Goal: Transaction & Acquisition: Purchase product/service

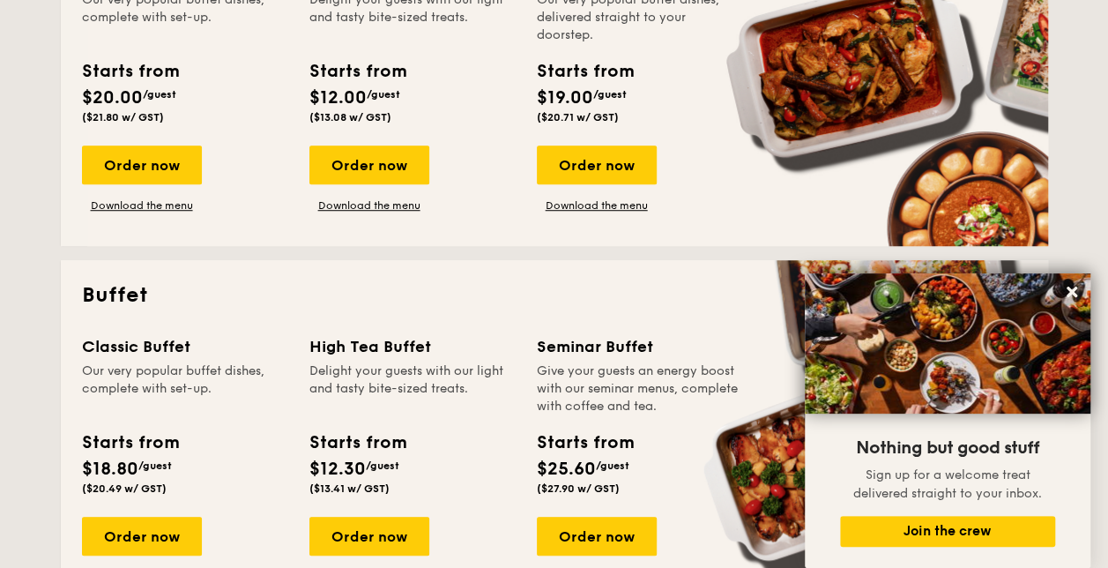
scroll to position [705, 0]
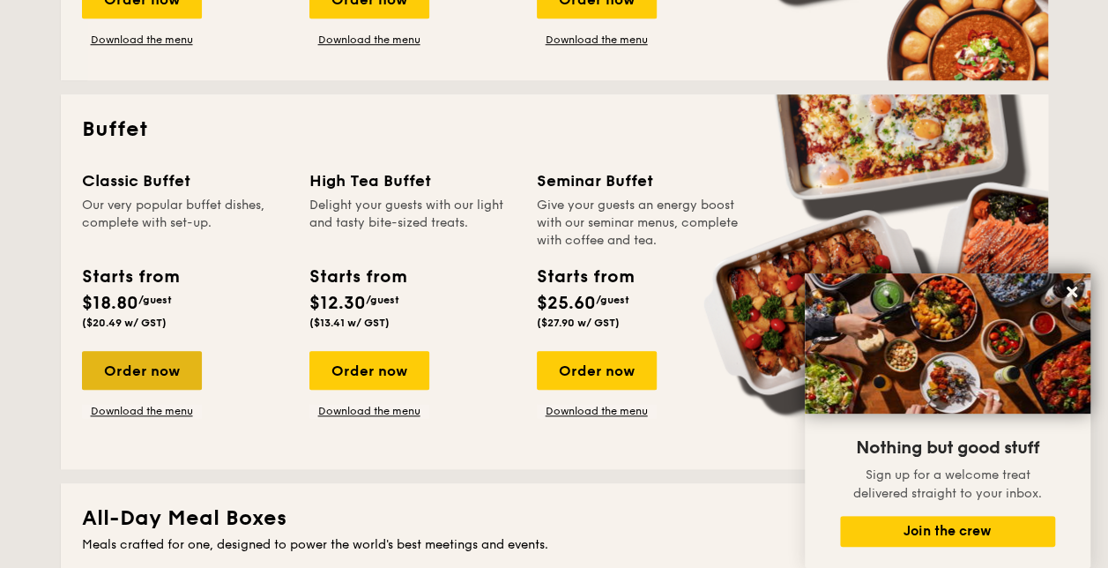
click at [144, 372] on div "Order now" at bounding box center [142, 370] width 120 height 39
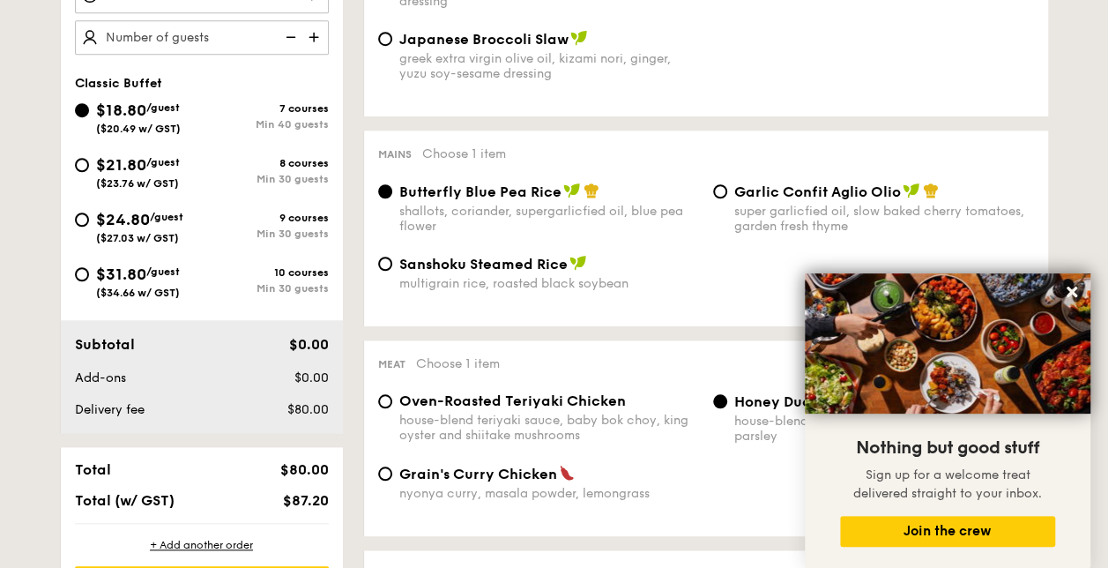
scroll to position [617, 0]
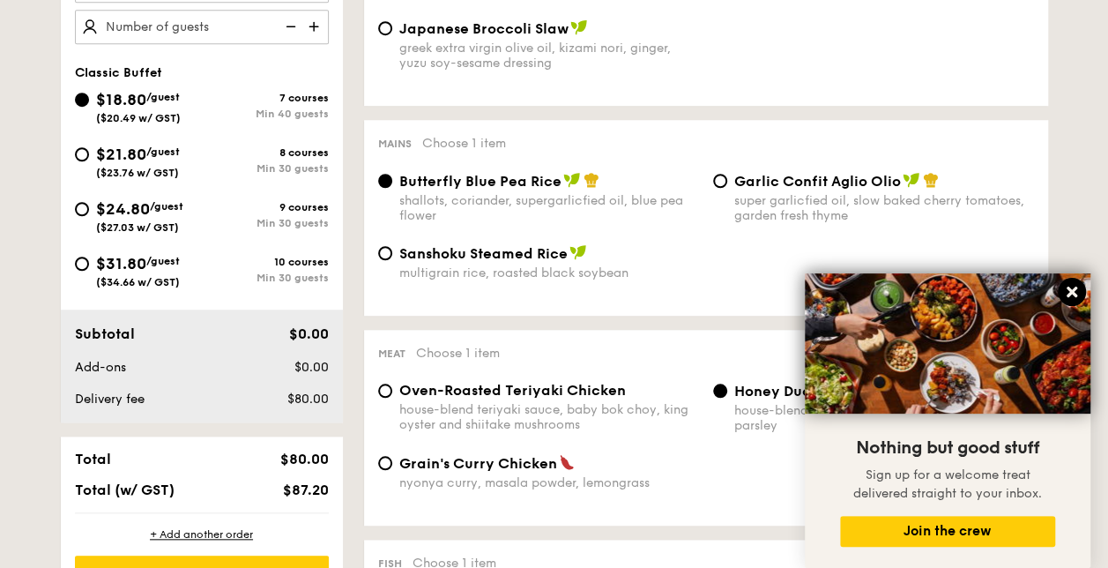
click at [1063, 289] on button at bounding box center [1071, 292] width 28 height 28
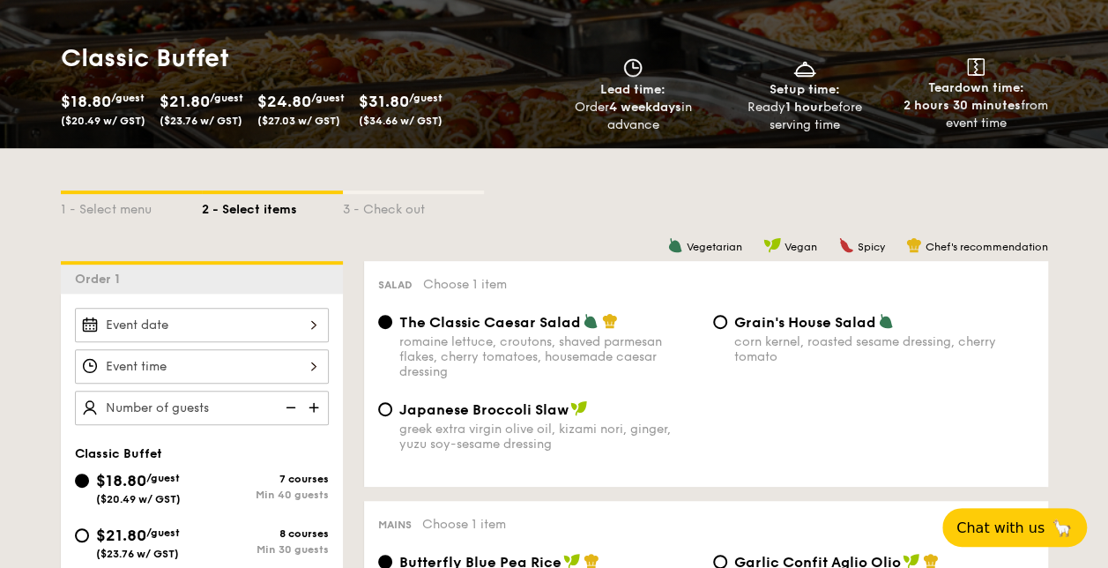
scroll to position [264, 0]
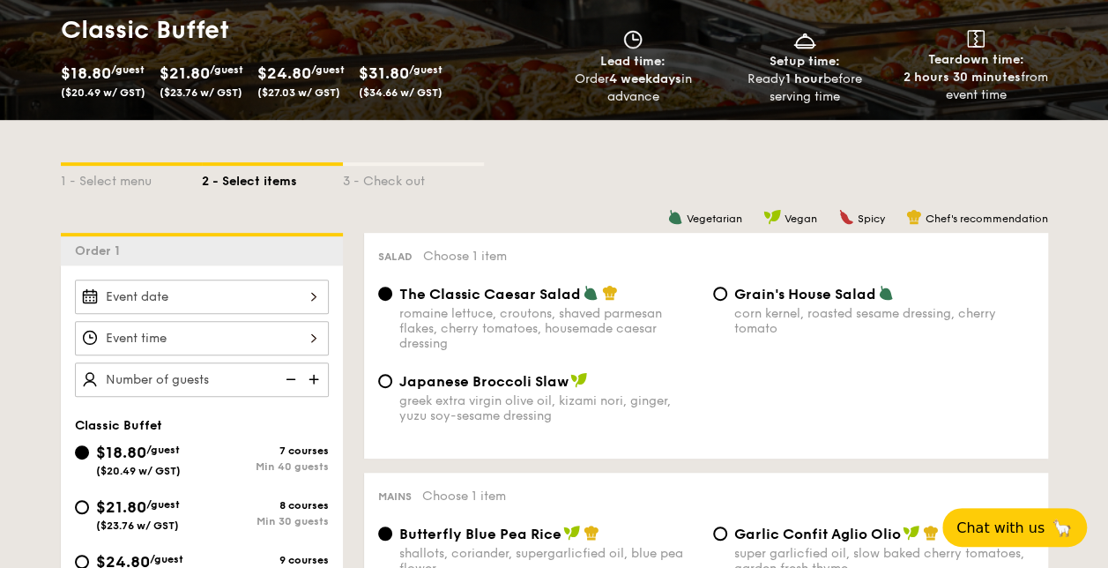
click at [298, 298] on div at bounding box center [202, 296] width 254 height 34
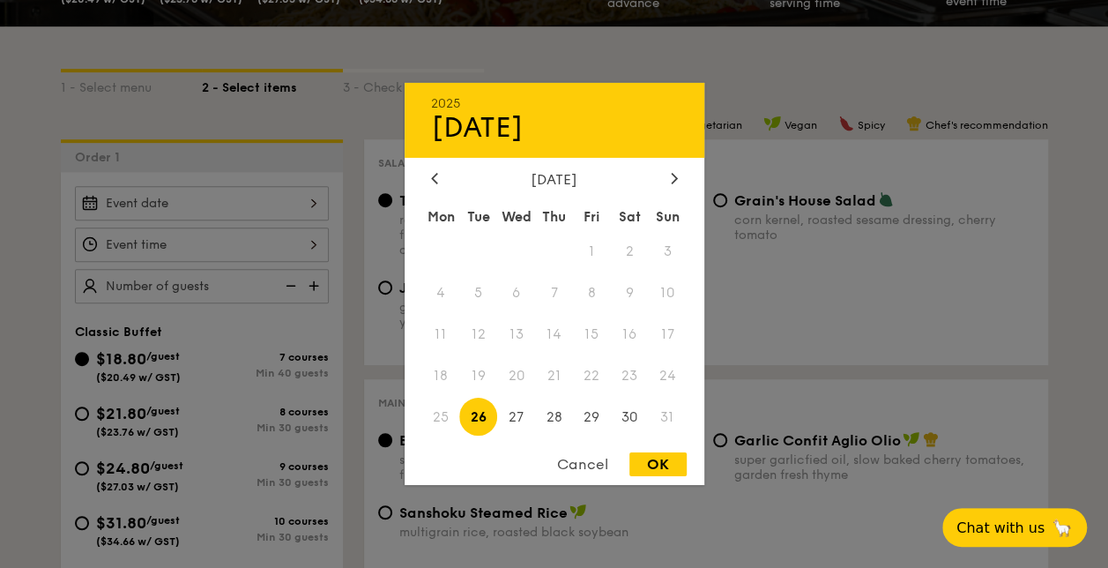
scroll to position [441, 0]
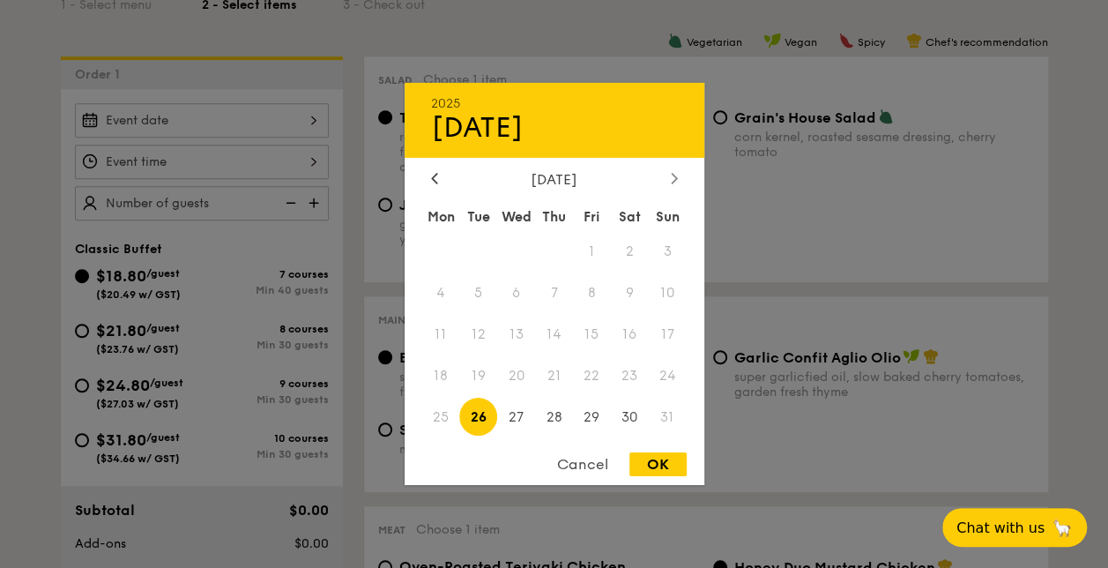
click at [666, 178] on div at bounding box center [674, 179] width 16 height 17
click at [430, 248] on span "1" at bounding box center [441, 252] width 38 height 38
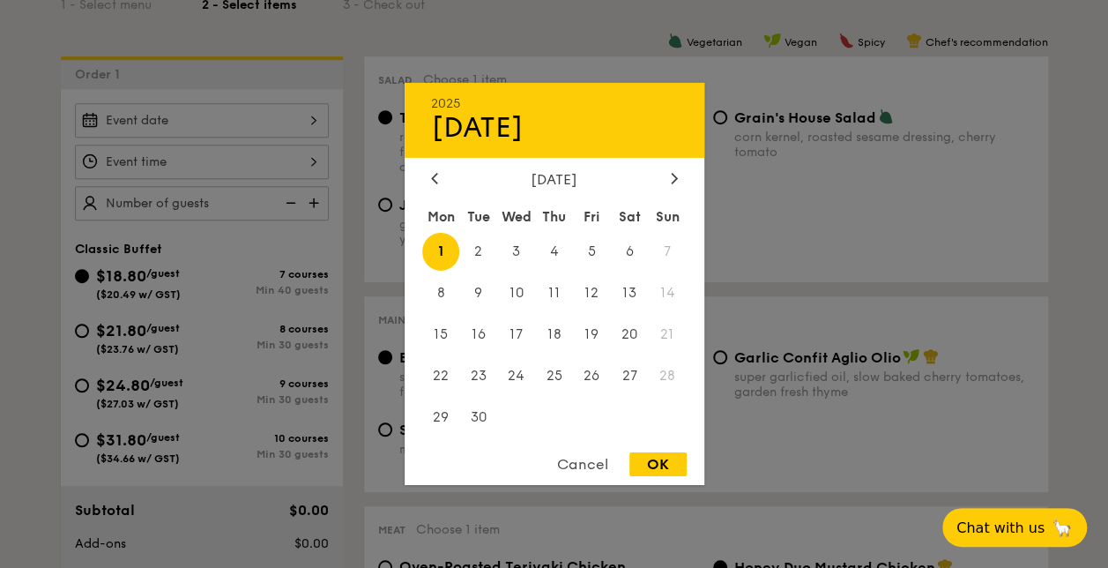
click at [579, 469] on div "Cancel" at bounding box center [582, 464] width 86 height 24
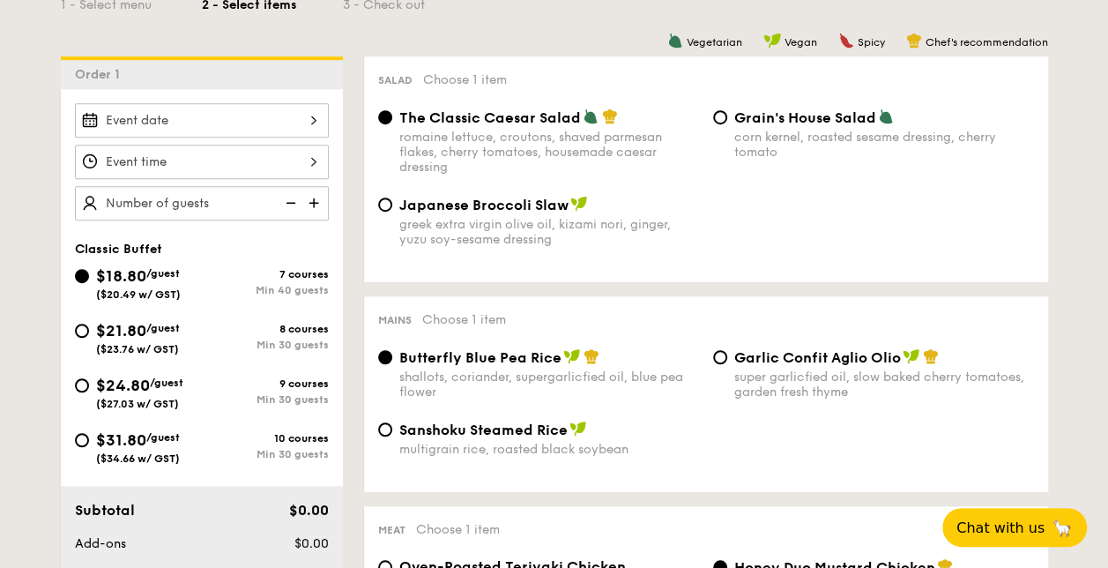
click at [177, 331] on span "/guest" at bounding box center [162, 328] width 33 height 12
click at [89, 331] on input "$21.80 /guest ($23.76 w/ GST) 8 courses Min 30 guests" at bounding box center [82, 330] width 14 height 14
radio input "true"
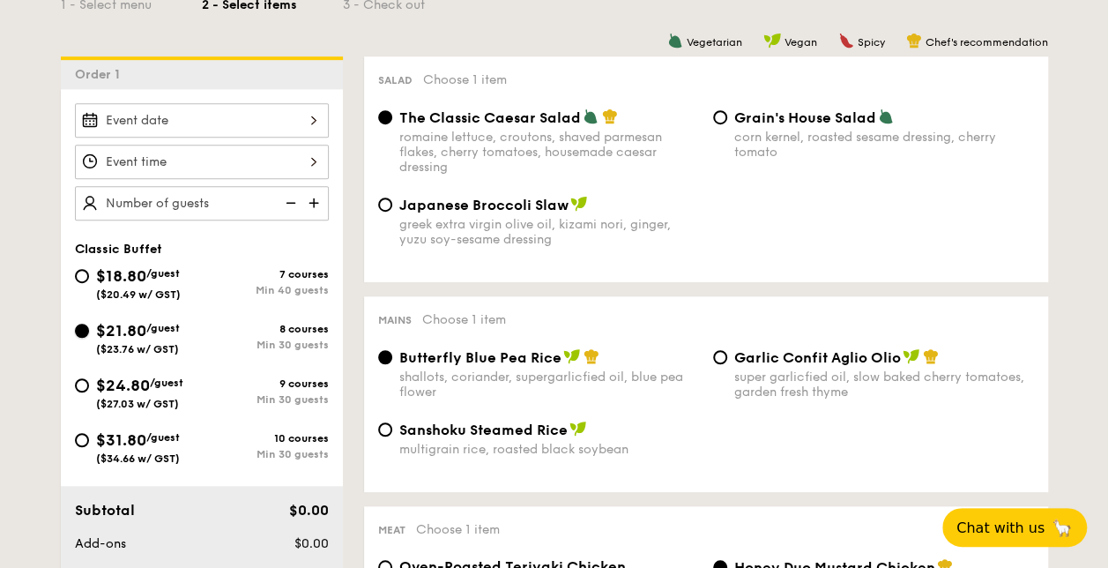
radio input "true"
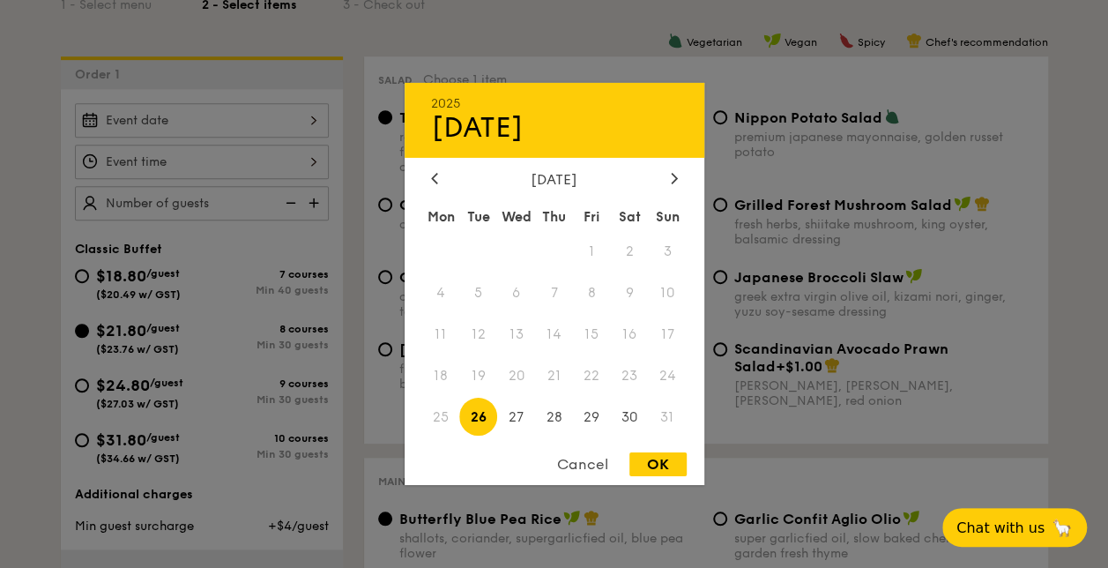
click at [291, 121] on div "2025 Aug [DATE] Tue Wed Thu Fri Sat Sun 1 2 3 4 5 6 7 8 9 10 11 12 13 14 15 16 …" at bounding box center [202, 120] width 254 height 34
click at [672, 183] on div at bounding box center [674, 179] width 16 height 17
click at [445, 254] on span "1" at bounding box center [441, 252] width 38 height 38
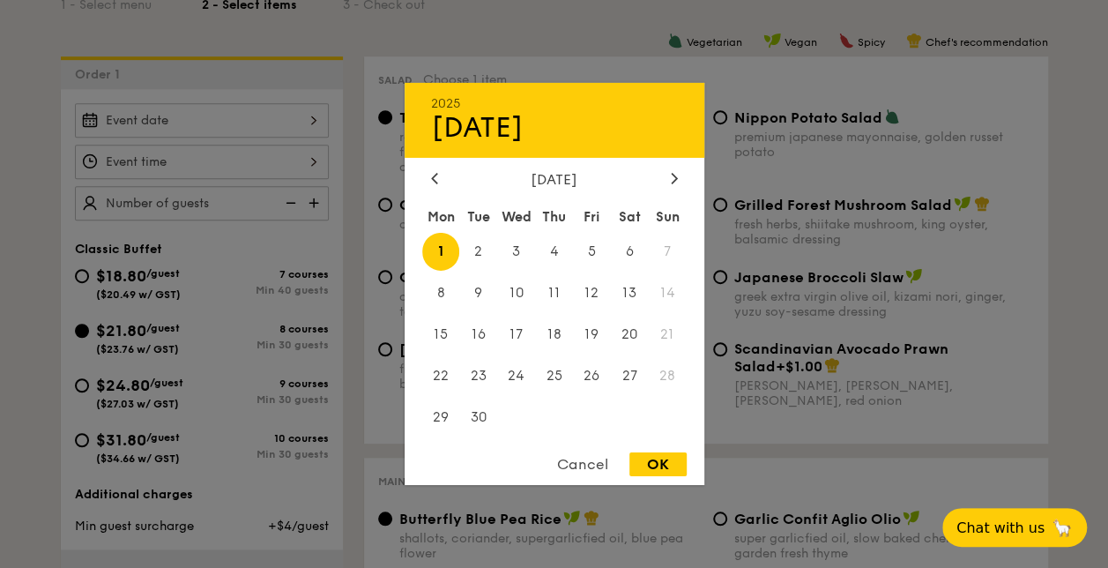
click at [664, 467] on div "OK" at bounding box center [657, 464] width 57 height 24
type input "[DATE]"
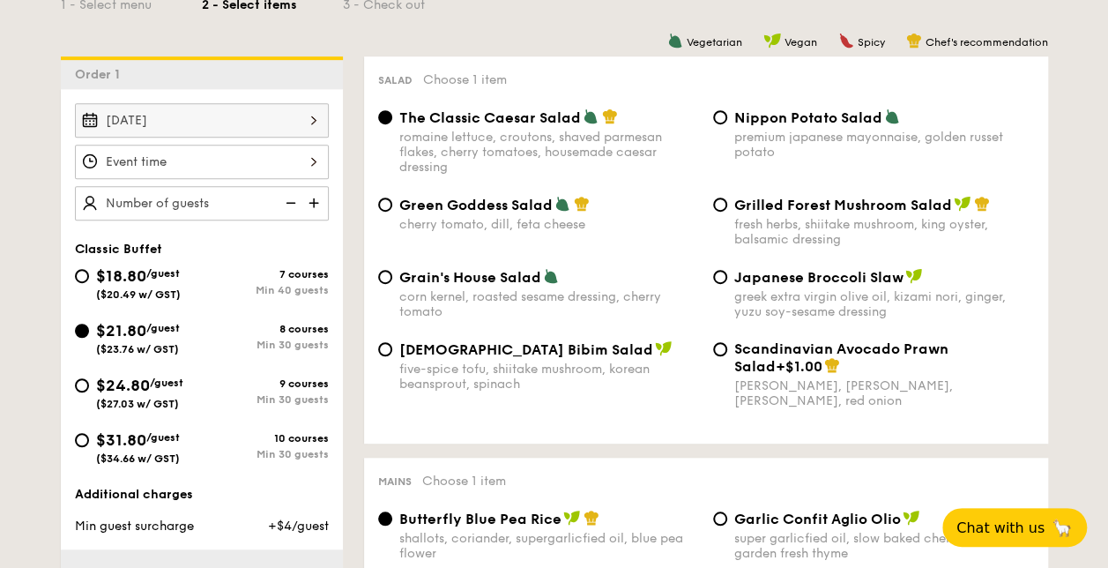
click at [309, 159] on div at bounding box center [202, 162] width 254 height 34
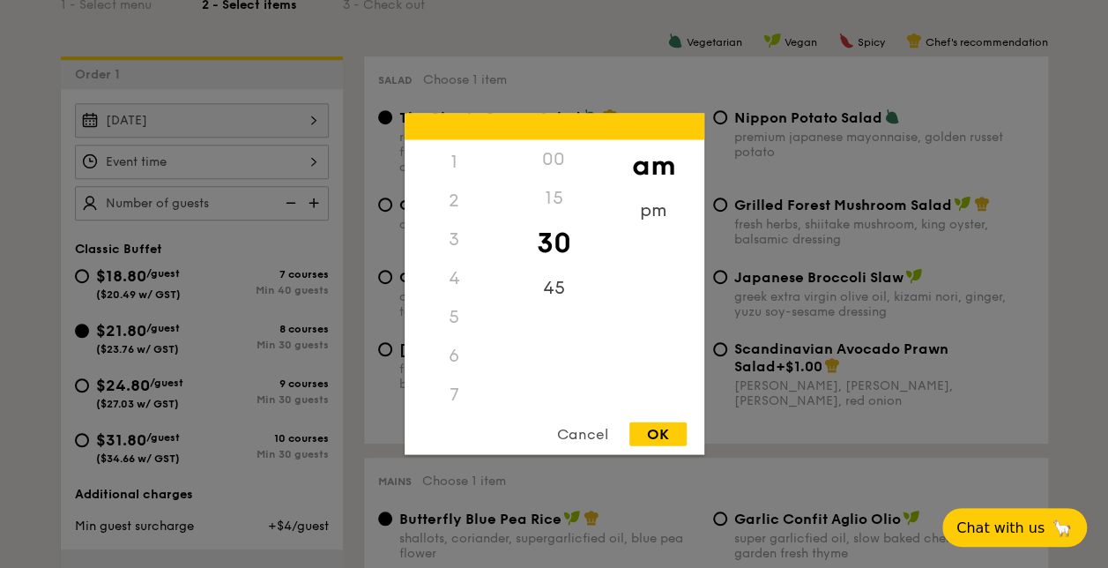
scroll to position [0, 0]
click at [636, 210] on div "pm" at bounding box center [654, 216] width 100 height 51
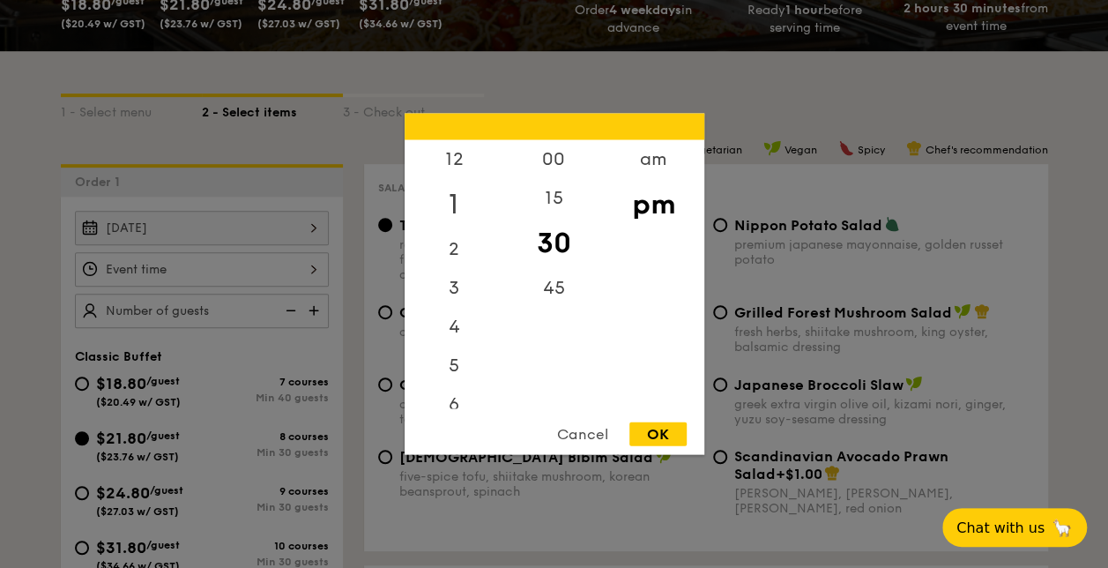
scroll to position [264, 0]
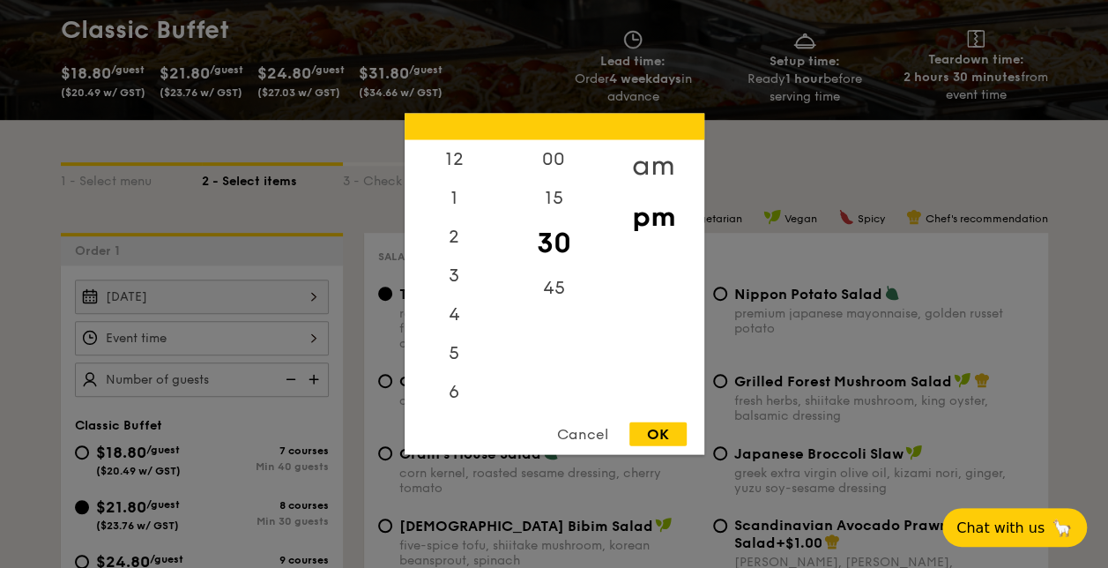
click at [641, 155] on div "am" at bounding box center [654, 165] width 100 height 51
click at [464, 157] on div "12" at bounding box center [454, 159] width 100 height 39
click at [650, 203] on div "pm" at bounding box center [654, 216] width 100 height 51
click at [446, 163] on div "12" at bounding box center [454, 165] width 100 height 51
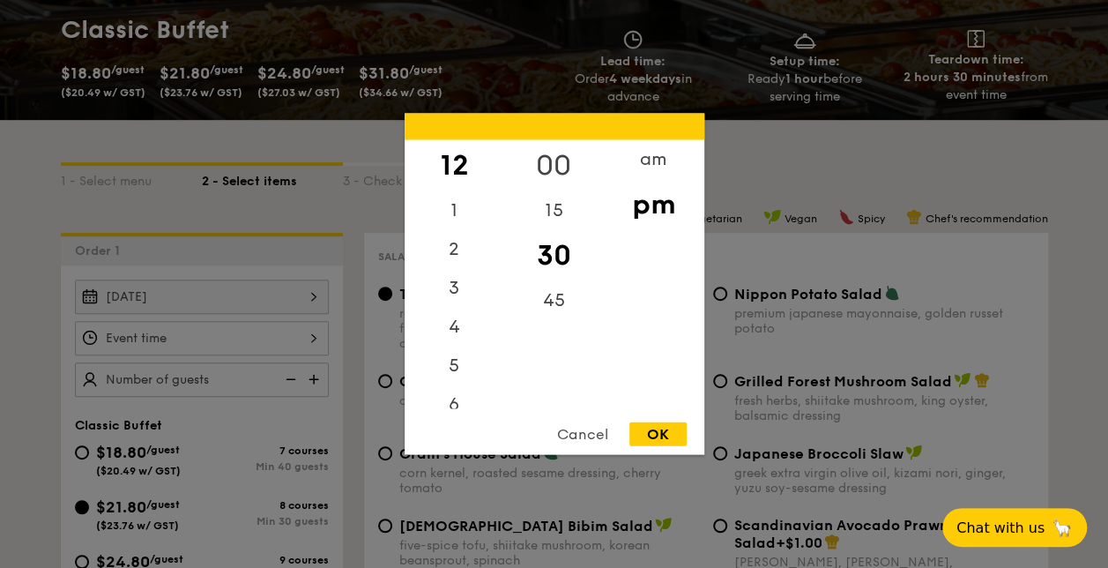
click at [538, 156] on div "00" at bounding box center [554, 165] width 100 height 51
click at [677, 430] on div "OK" at bounding box center [657, 434] width 57 height 24
type input "12:00PM"
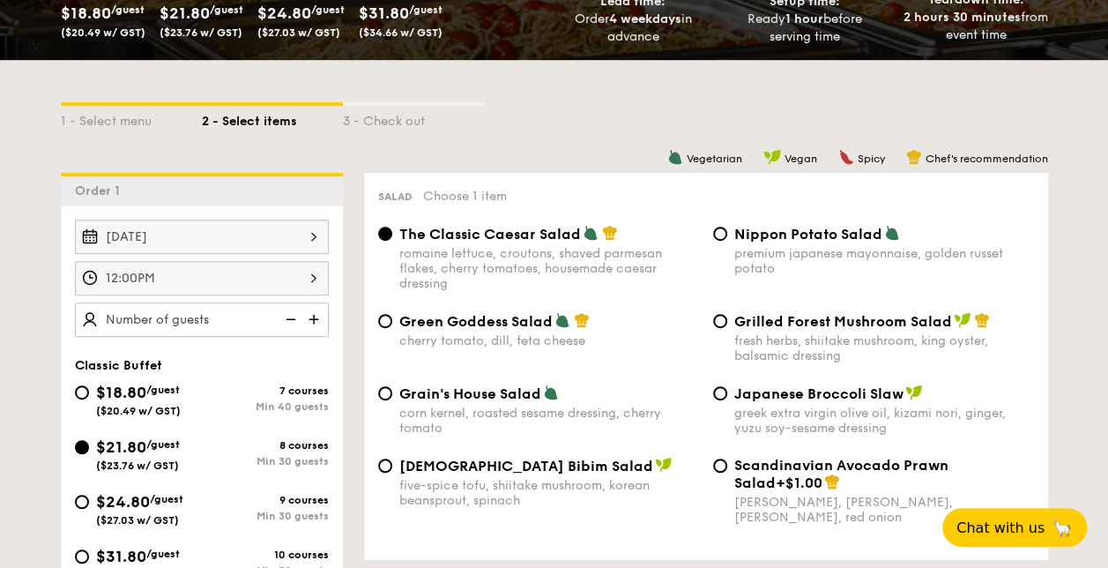
scroll to position [352, 0]
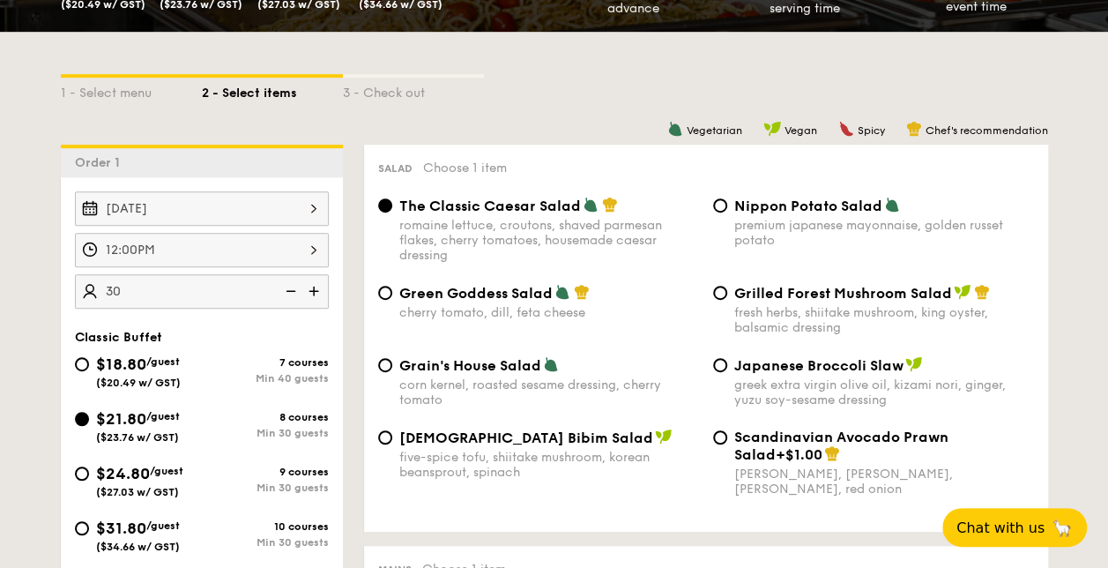
type input "30 guests"
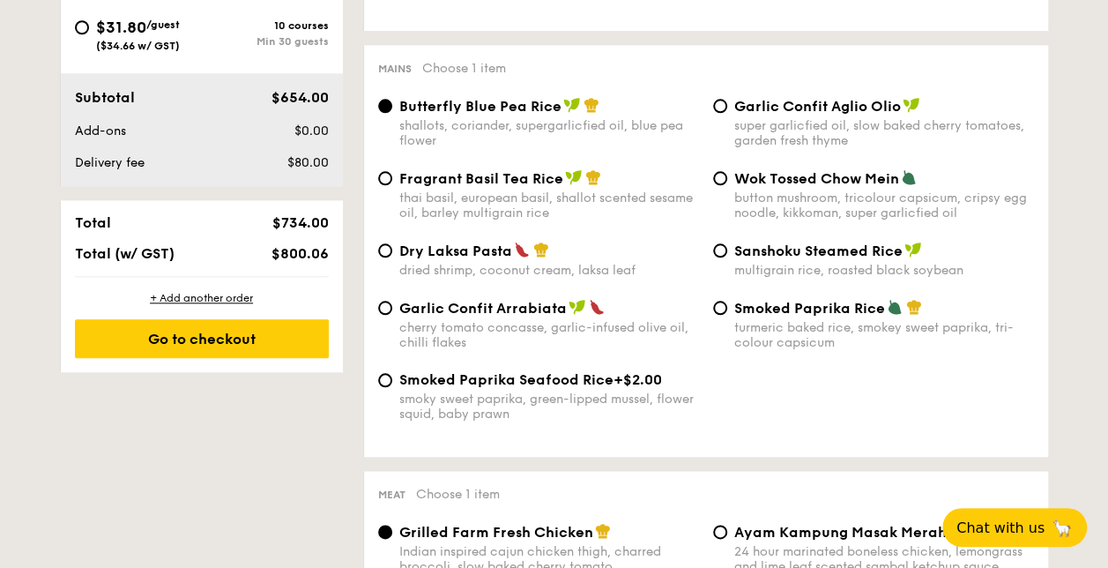
scroll to position [1057, 0]
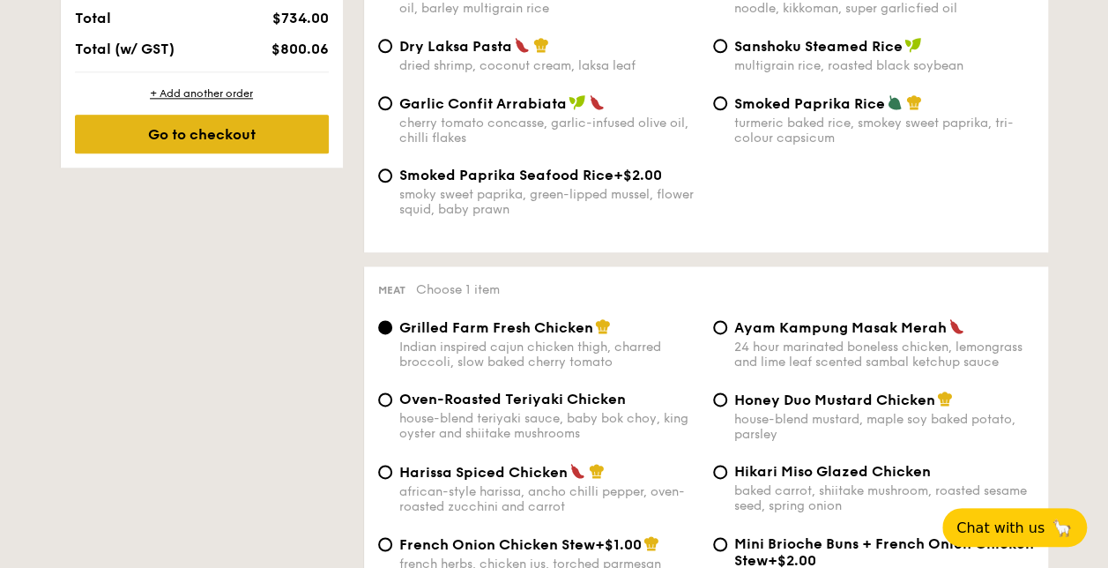
click at [306, 137] on div "Go to checkout" at bounding box center [202, 134] width 254 height 39
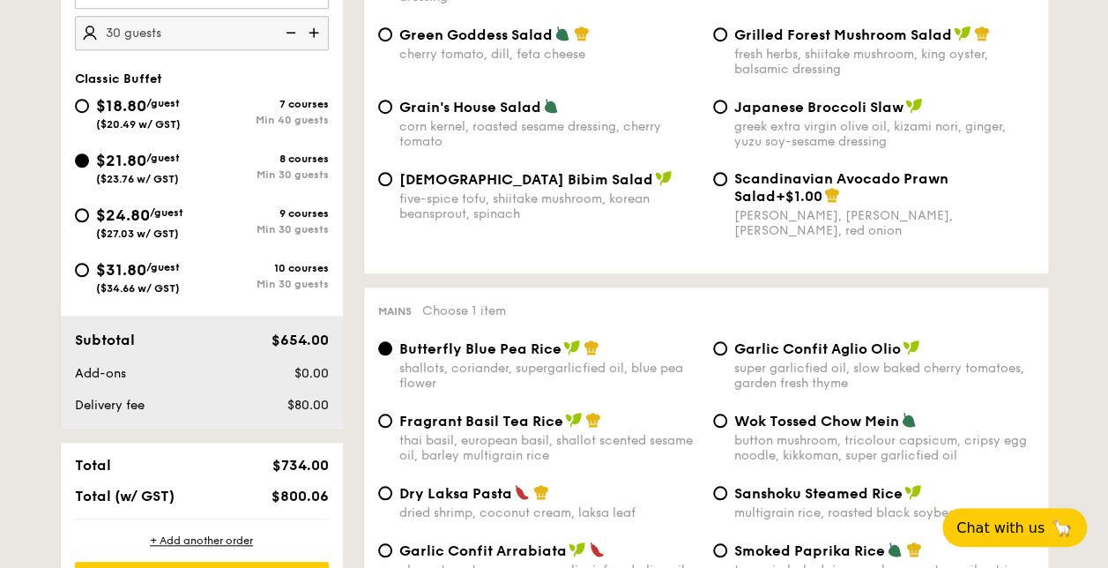
scroll to position [595, 0]
